Goal: Find specific page/section: Find specific page/section

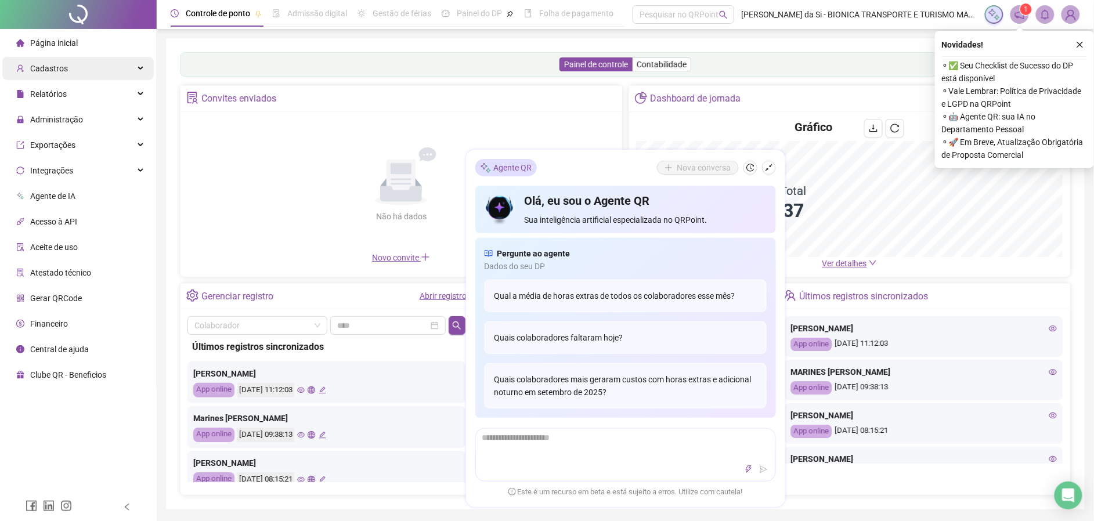
click at [68, 62] on div "Cadastros" at bounding box center [77, 68] width 151 height 23
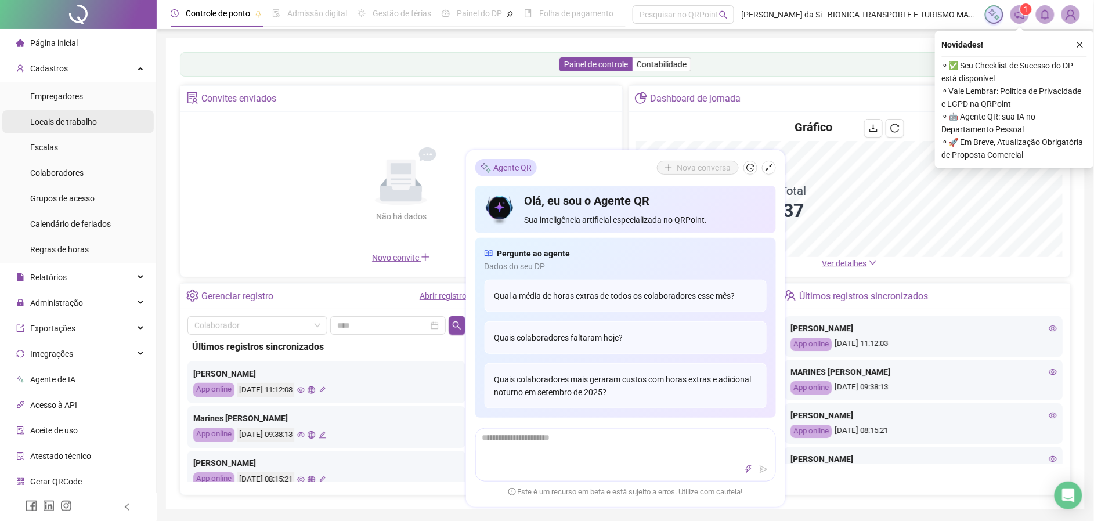
click at [67, 122] on span "Locais de trabalho" at bounding box center [63, 121] width 67 height 9
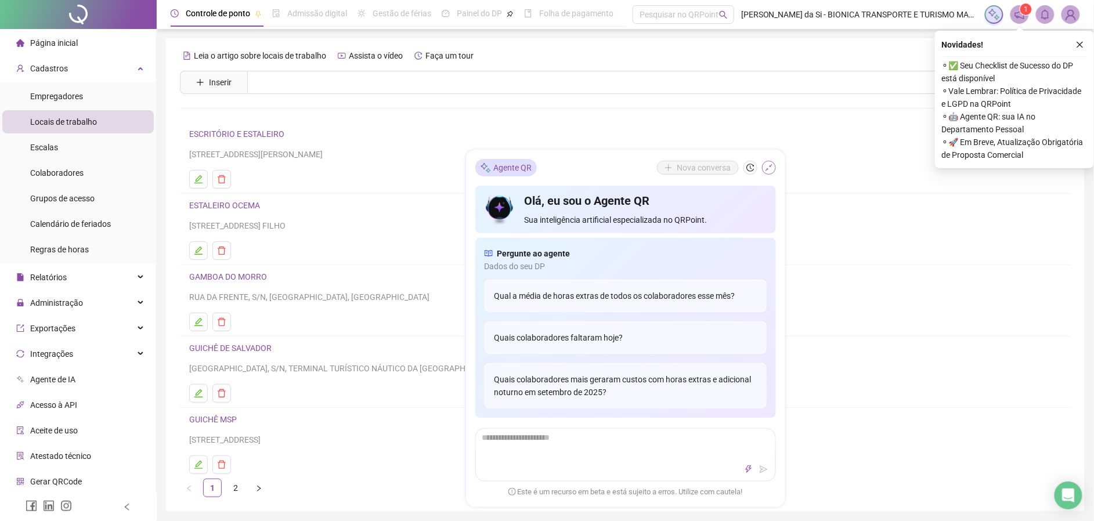
click at [768, 167] on icon "shrink" at bounding box center [769, 168] width 8 height 8
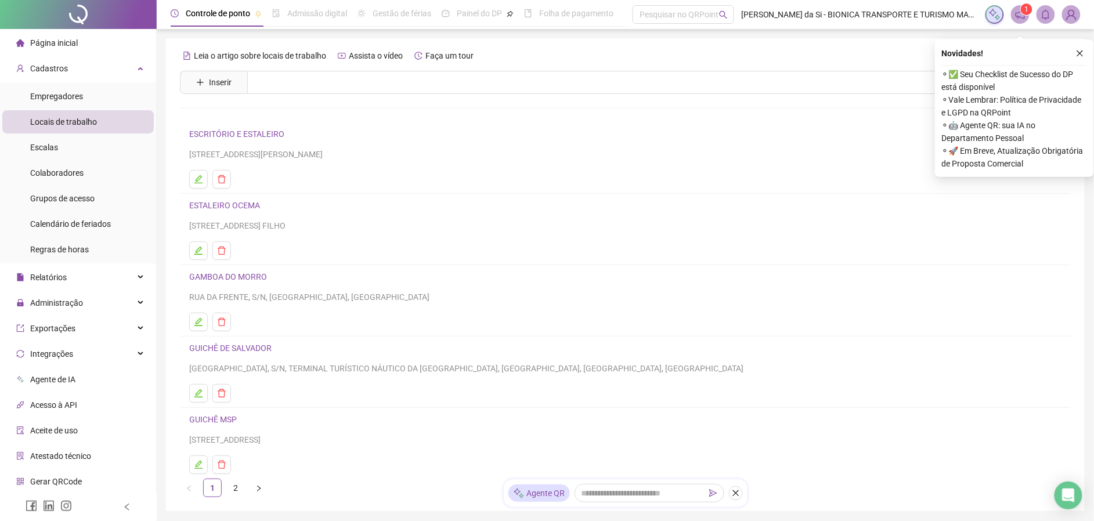
scroll to position [70, 0]
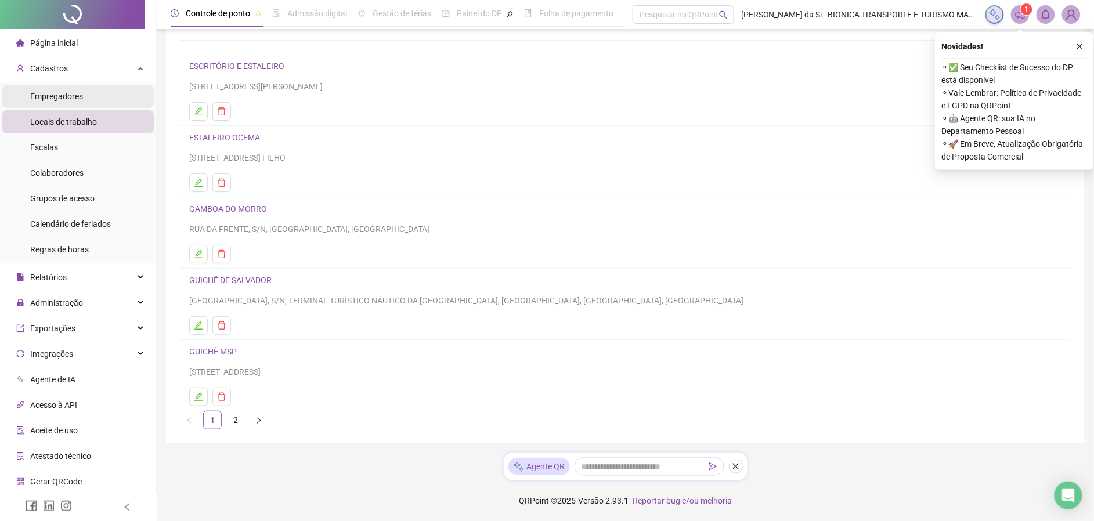
click at [77, 85] on div "Empregadores" at bounding box center [56, 96] width 53 height 23
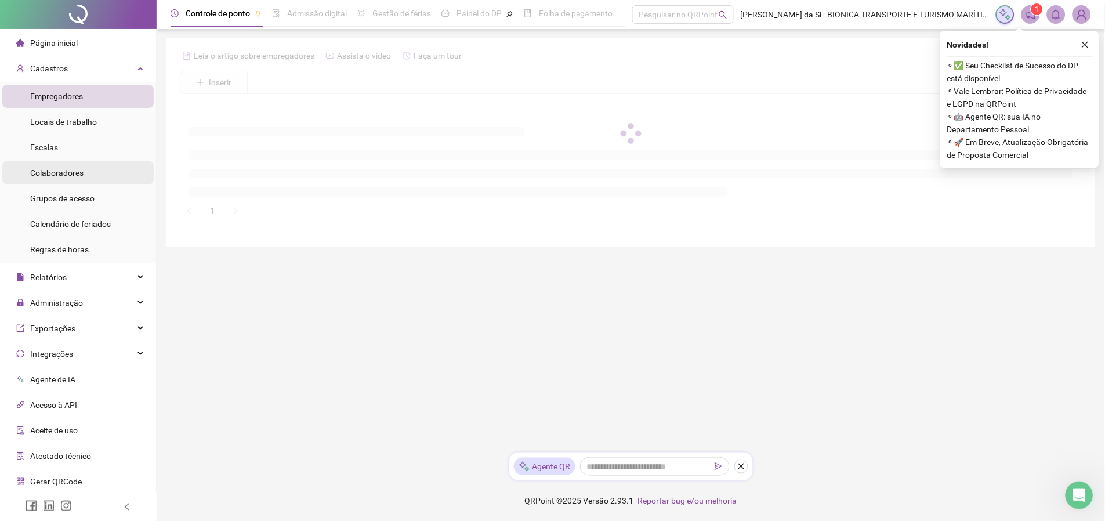
click at [62, 173] on span "Colaboradores" at bounding box center [56, 172] width 53 height 9
